Goal: Task Accomplishment & Management: Use online tool/utility

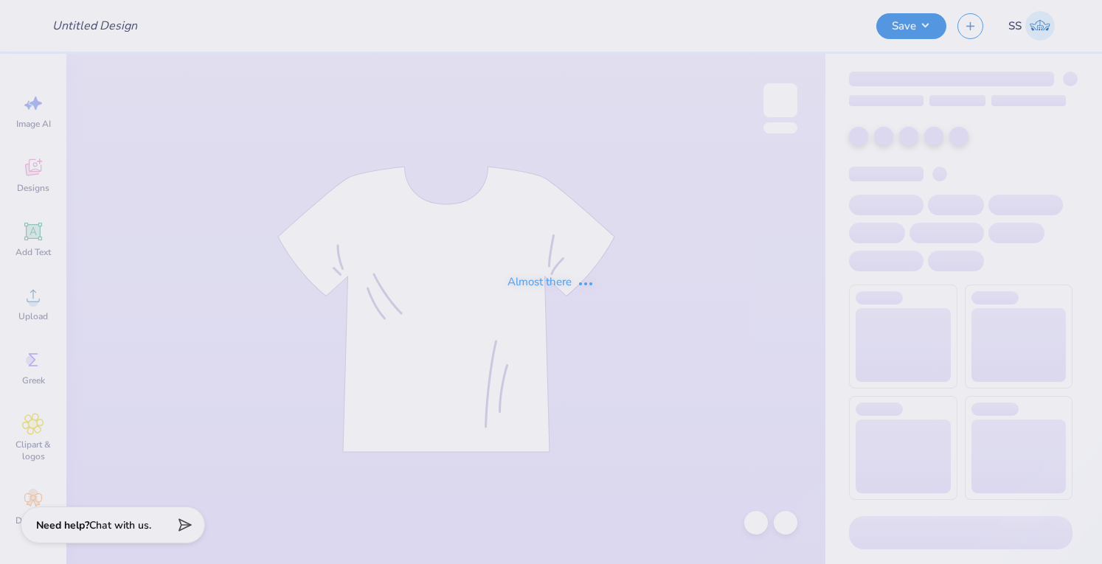
type input "APS T shirt #3"
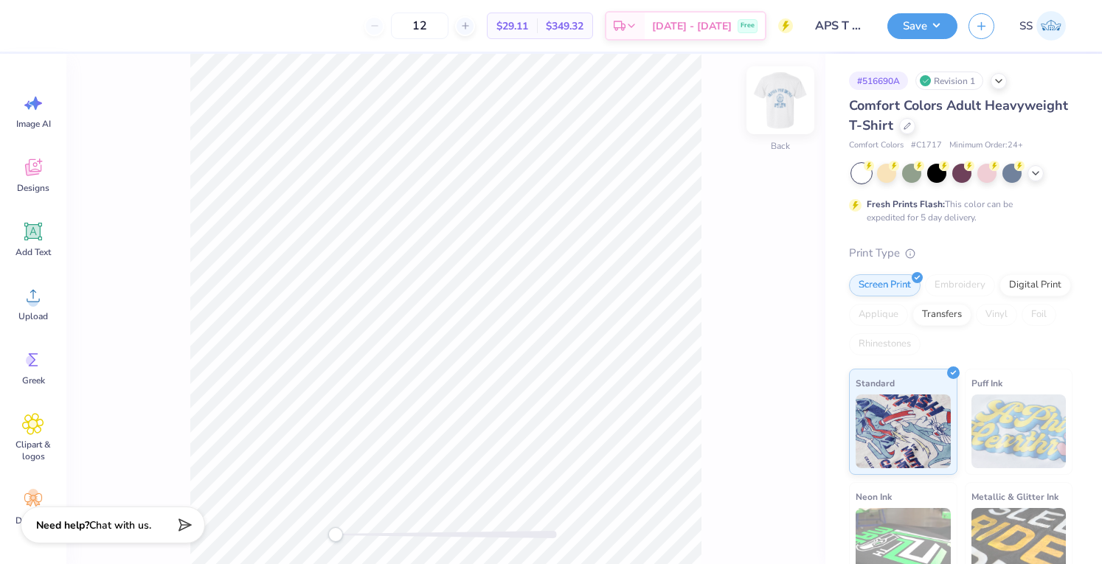
click at [767, 89] on img at bounding box center [780, 100] width 59 height 59
type input "3.00"
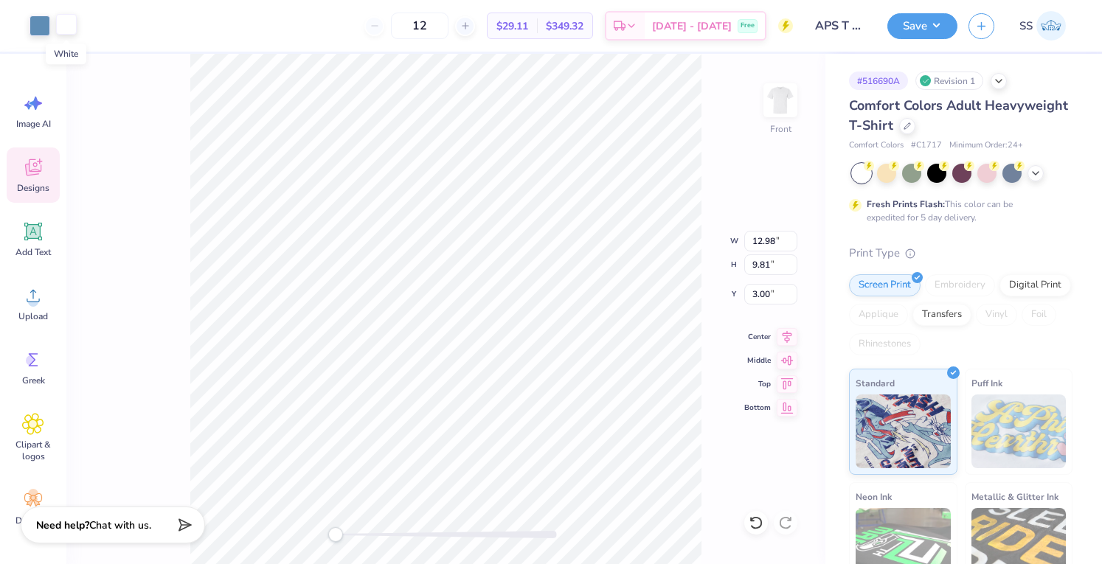
click at [63, 21] on div at bounding box center [66, 24] width 21 height 21
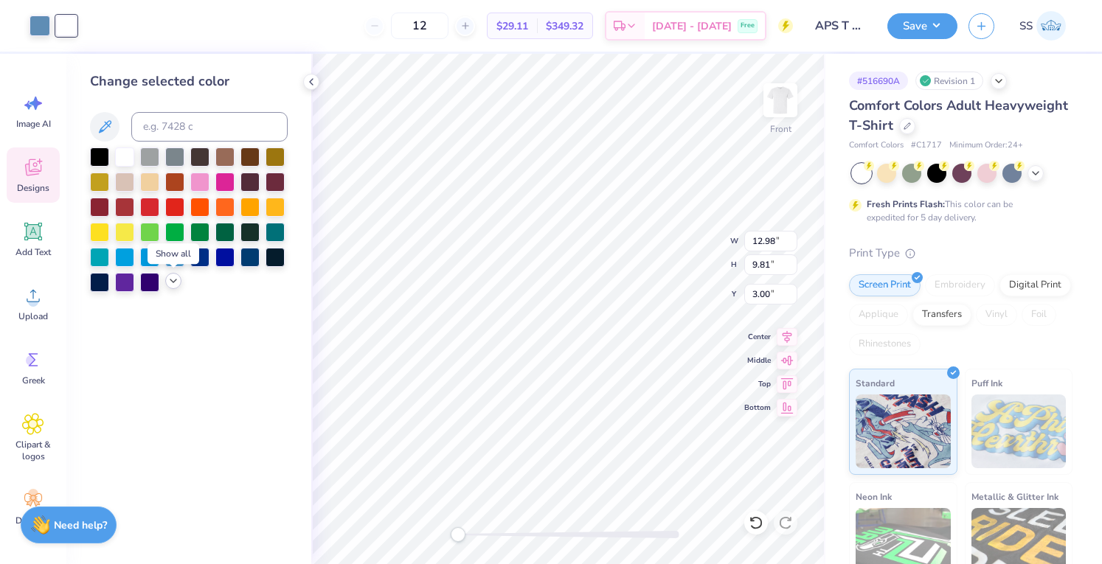
click at [174, 278] on icon at bounding box center [173, 281] width 12 height 12
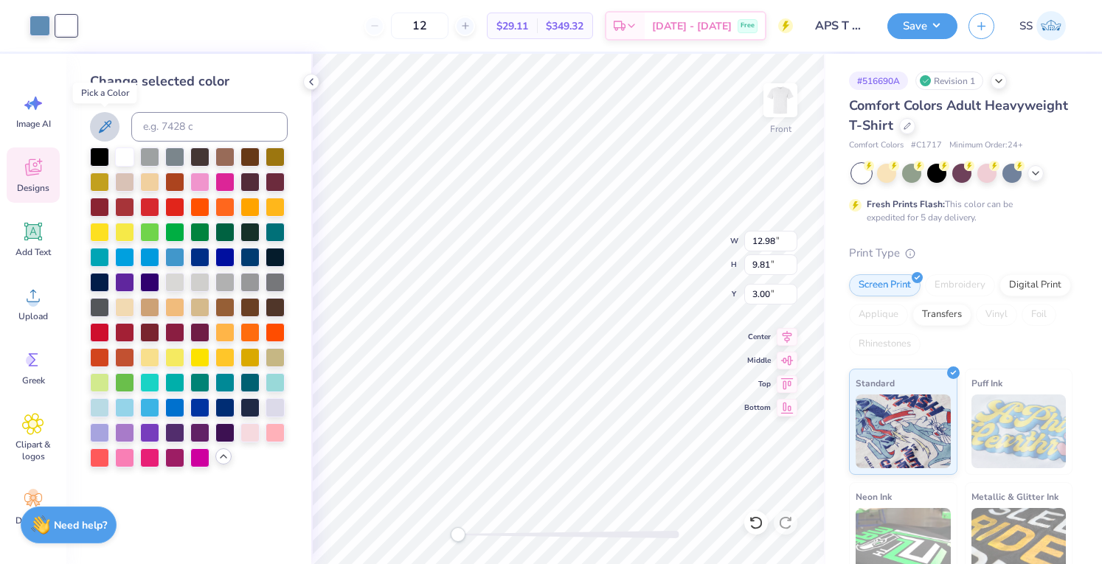
click at [102, 125] on icon at bounding box center [105, 127] width 18 height 18
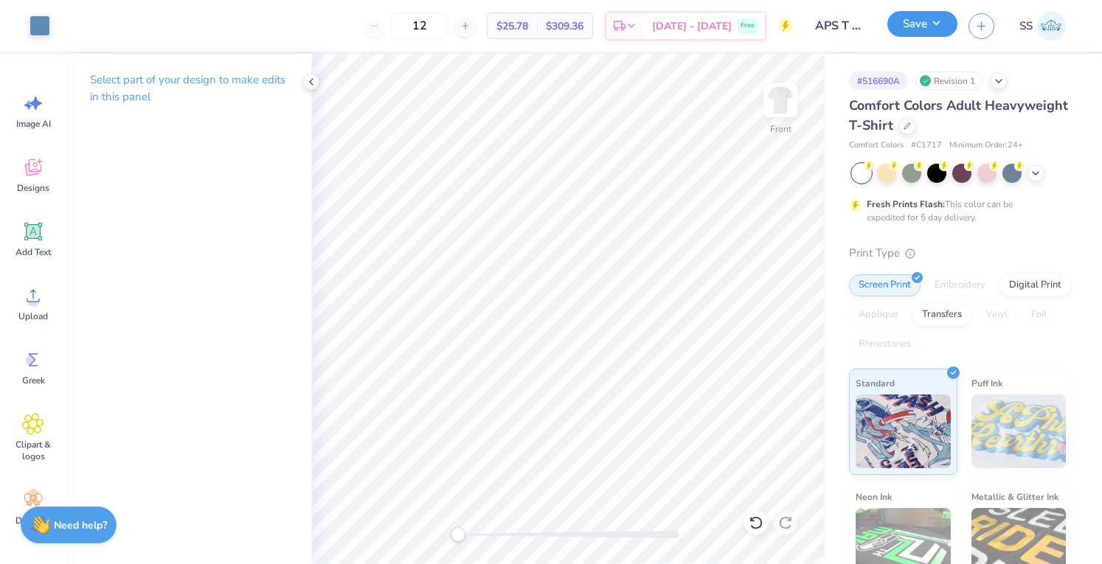
click at [916, 30] on button "Save" at bounding box center [922, 24] width 70 height 26
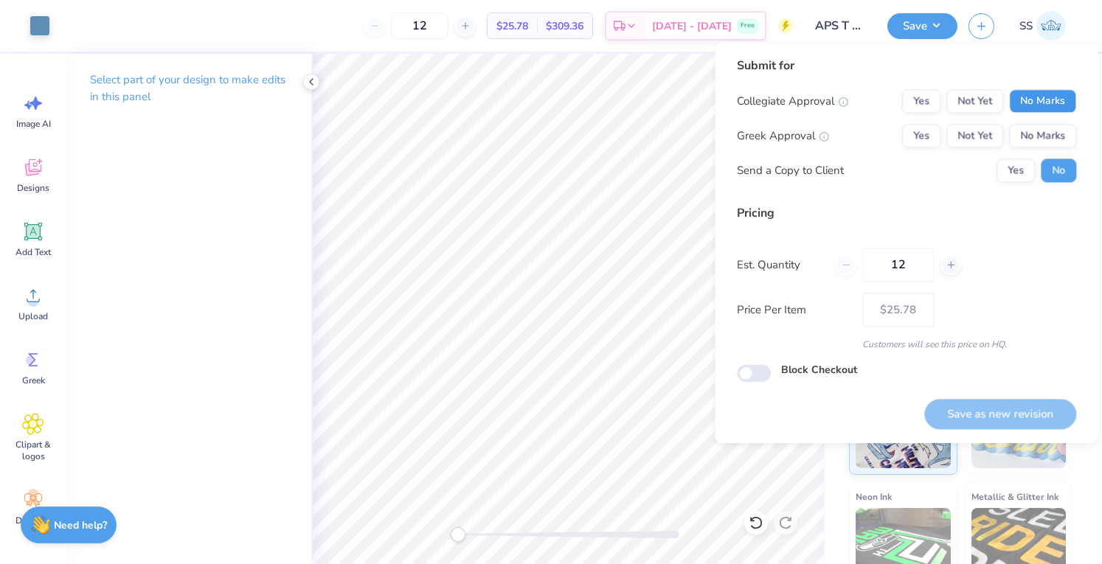
click at [1052, 109] on button "No Marks" at bounding box center [1042, 101] width 67 height 24
click at [1045, 142] on button "No Marks" at bounding box center [1042, 136] width 67 height 24
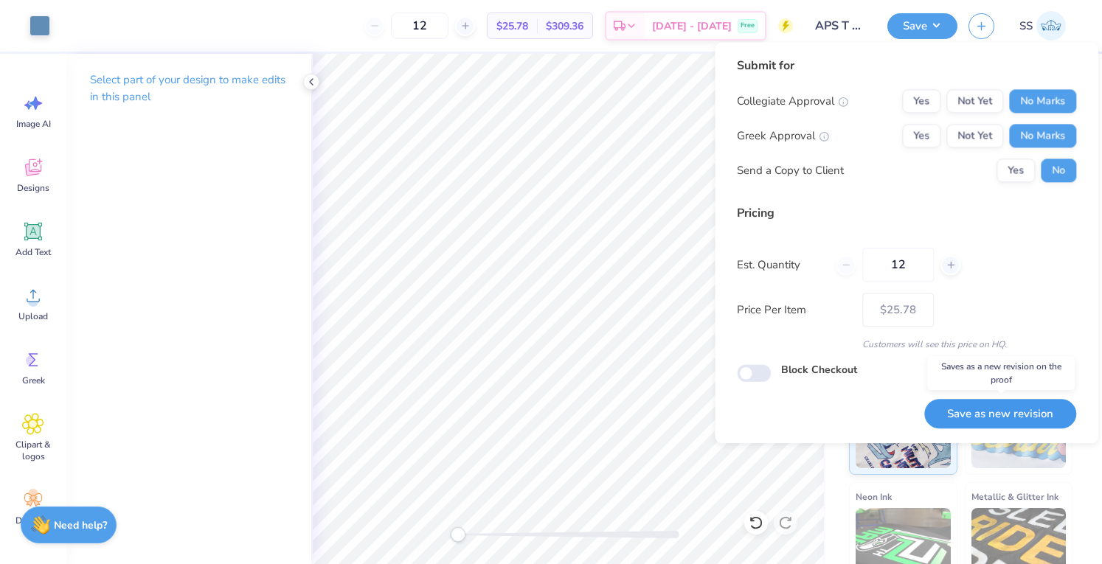
click at [950, 420] on button "Save as new revision" at bounding box center [1000, 414] width 152 height 30
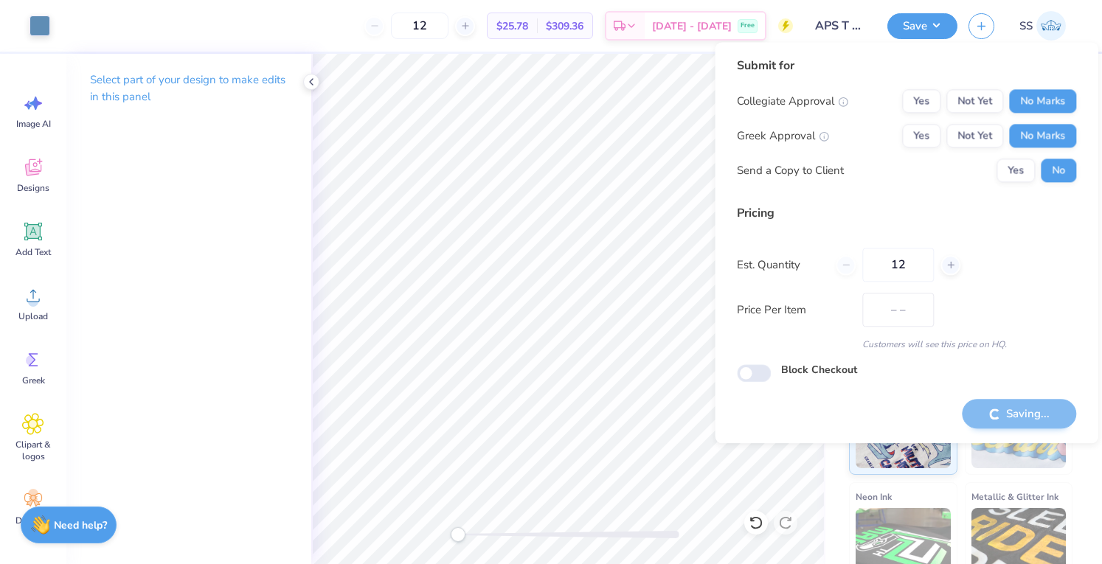
type input "$25.78"
